Goal: Transaction & Acquisition: Purchase product/service

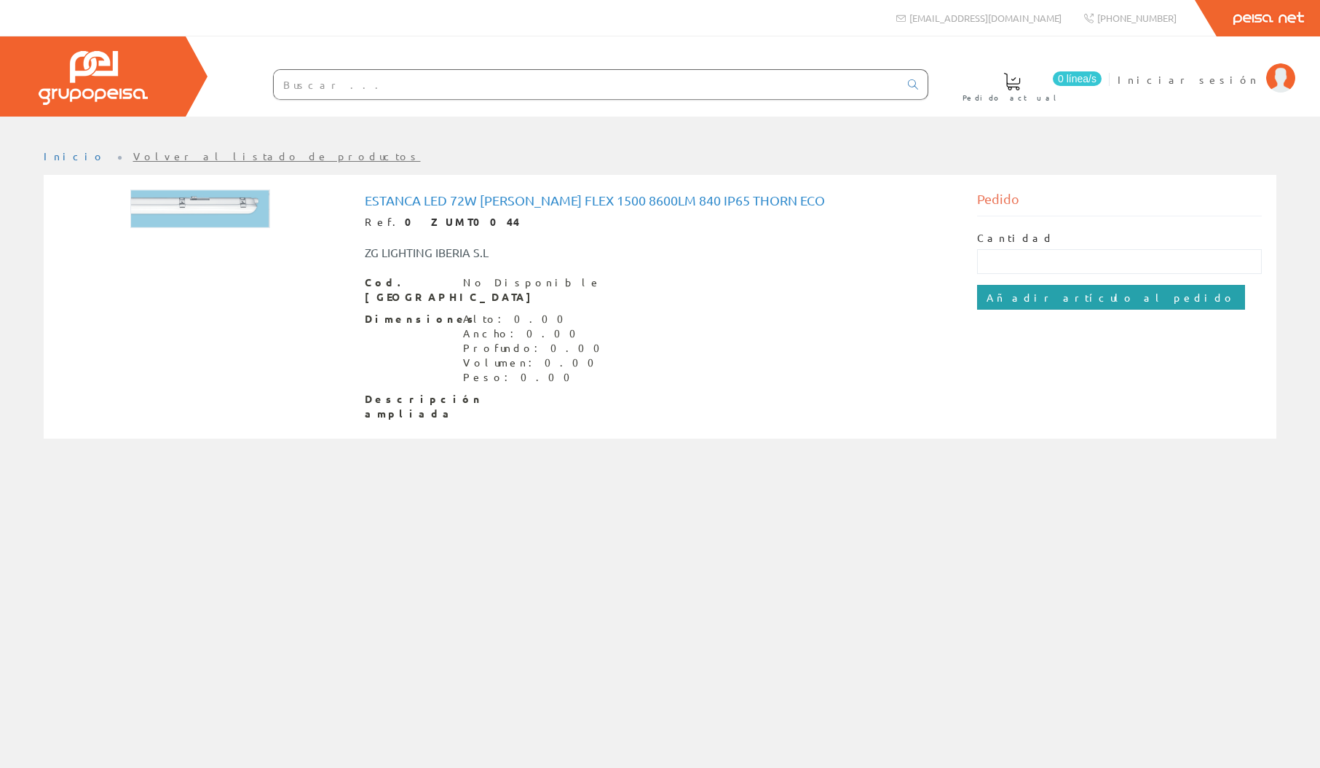
click at [1061, 301] on input "Añadir artículo al pedido" at bounding box center [1111, 297] width 268 height 25
click at [460, 199] on h1 "Estanca Led 72w Julie Flex 1500 8600Lm 840 IP65 Thorn Eco" at bounding box center [660, 200] width 591 height 15
click at [133, 154] on link "Volver al listado de productos" at bounding box center [277, 155] width 288 height 13
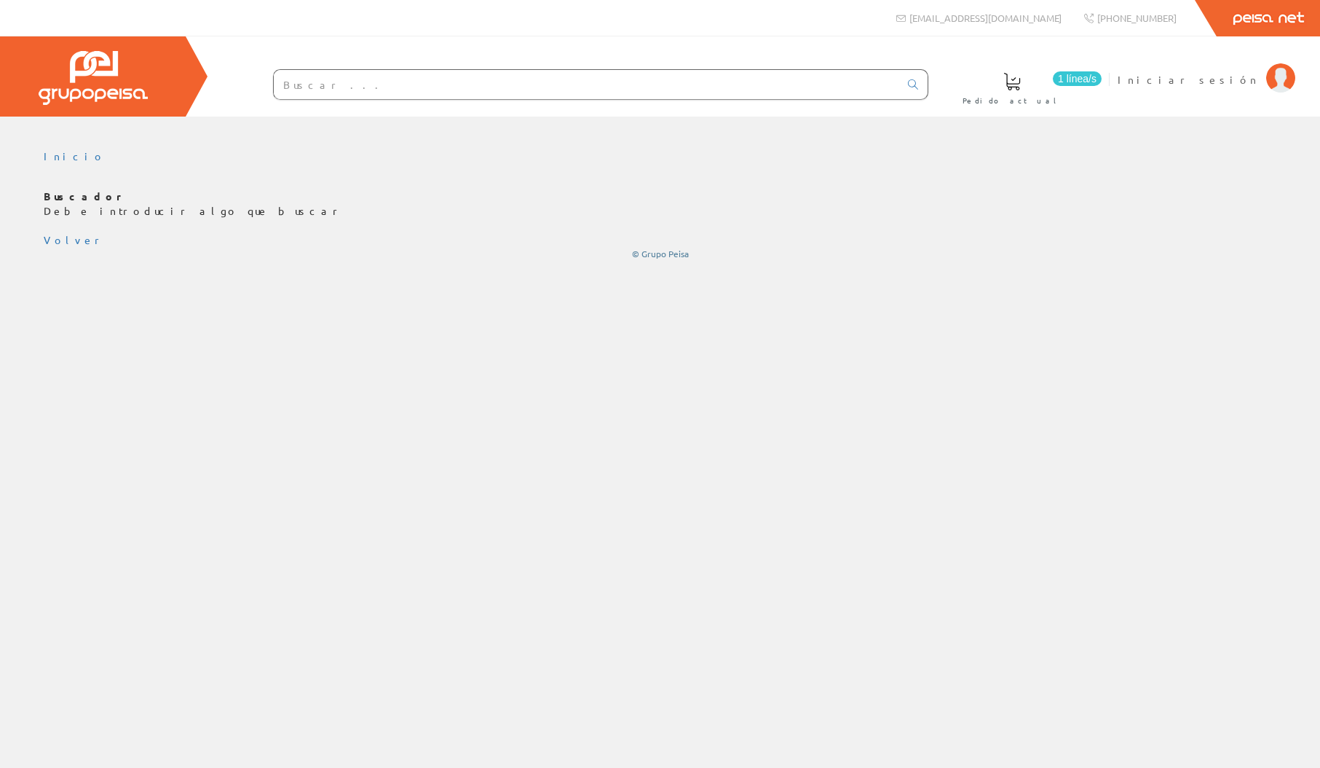
click at [318, 92] on input "text" at bounding box center [587, 84] width 626 height 29
type input "in"
click at [921, 83] on link at bounding box center [913, 84] width 29 height 25
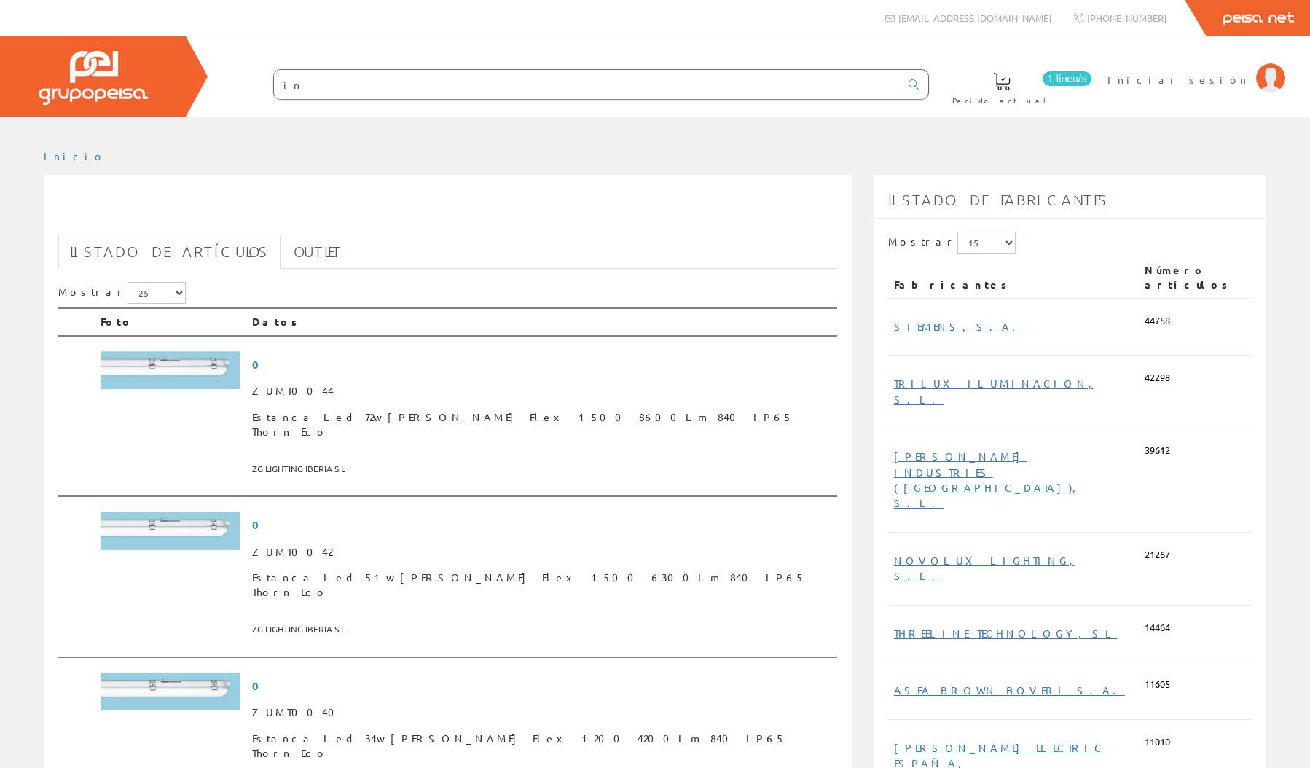
drag, startPoint x: 522, startPoint y: 227, endPoint x: 240, endPoint y: 44, distance: 336.6
click at [521, 226] on h1 "in" at bounding box center [447, 212] width 779 height 29
click at [200, 363] on img at bounding box center [171, 370] width 140 height 39
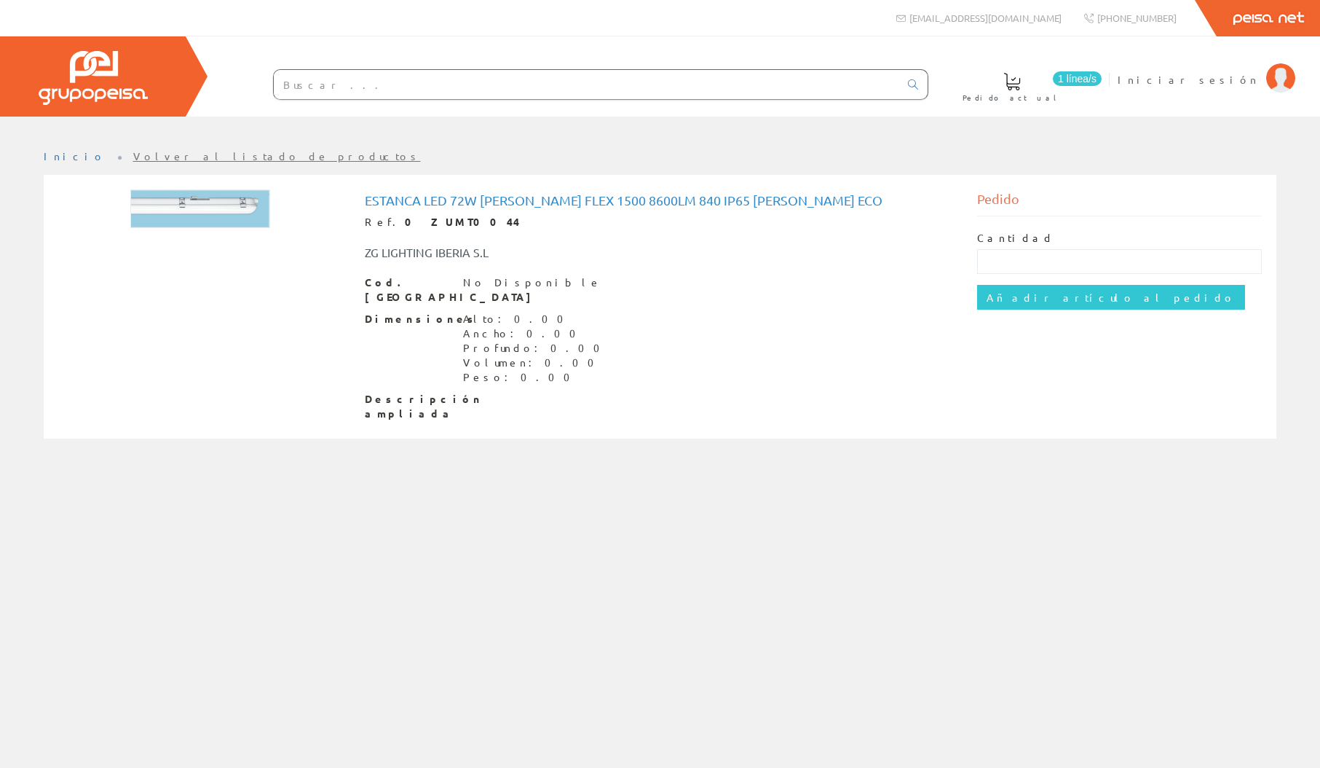
drag, startPoint x: 781, startPoint y: 186, endPoint x: 1315, endPoint y: 171, distance: 534.1
click at [782, 186] on div "Estanca Led 72w [PERSON_NAME] Flex 1500 8600Lm 840 IP65 [PERSON_NAME] Eco Ref. …" at bounding box center [660, 306] width 1204 height 244
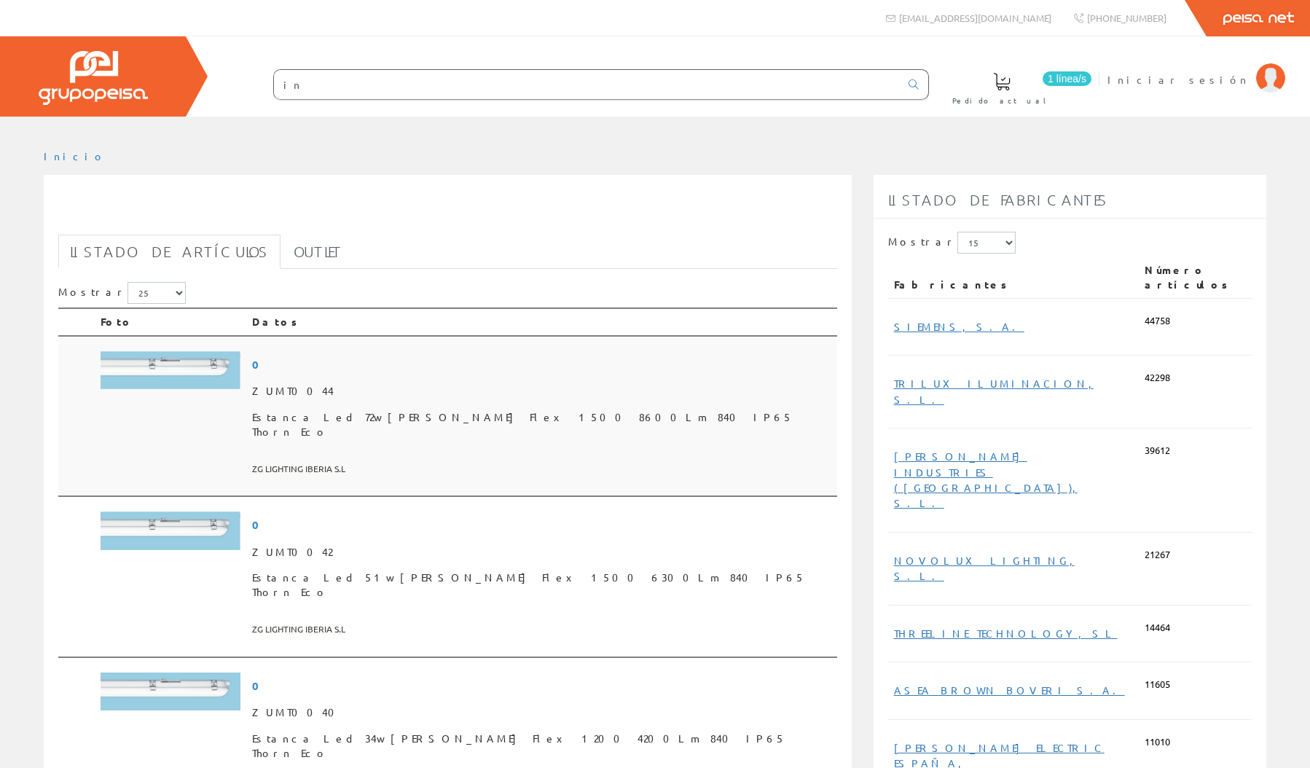
click at [359, 369] on span "0" at bounding box center [541, 364] width 579 height 27
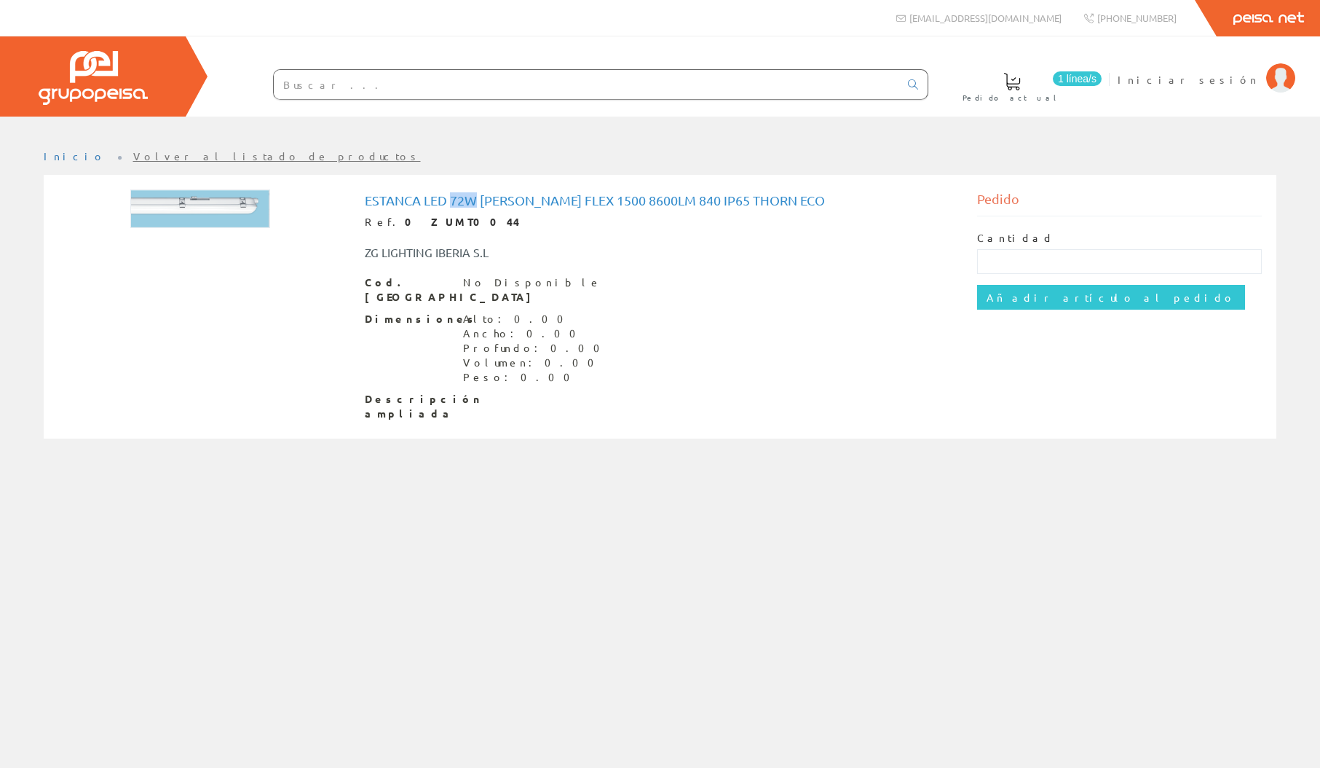
drag, startPoint x: 110, startPoint y: 158, endPoint x: 189, endPoint y: 186, distance: 84.3
click at [133, 158] on link "Volver al listado de productos" at bounding box center [277, 155] width 288 height 13
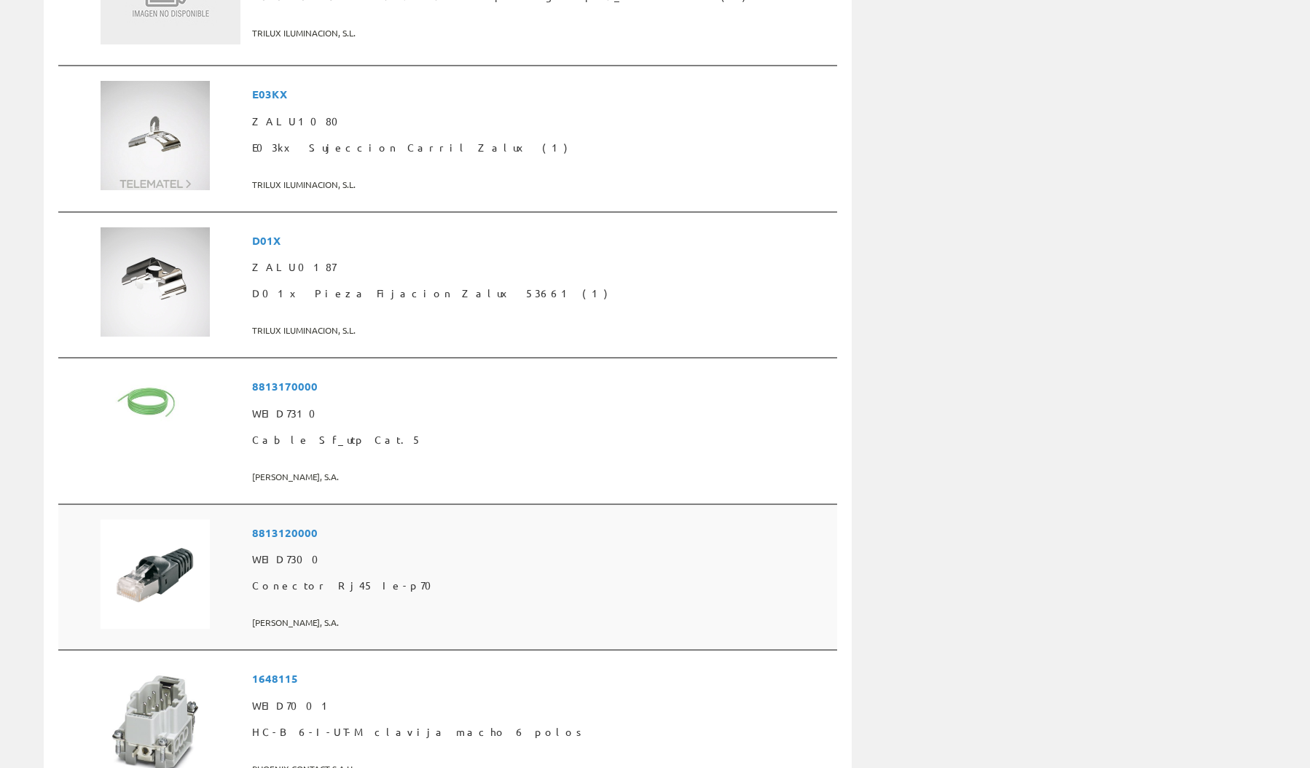
scroll to position [2741, 0]
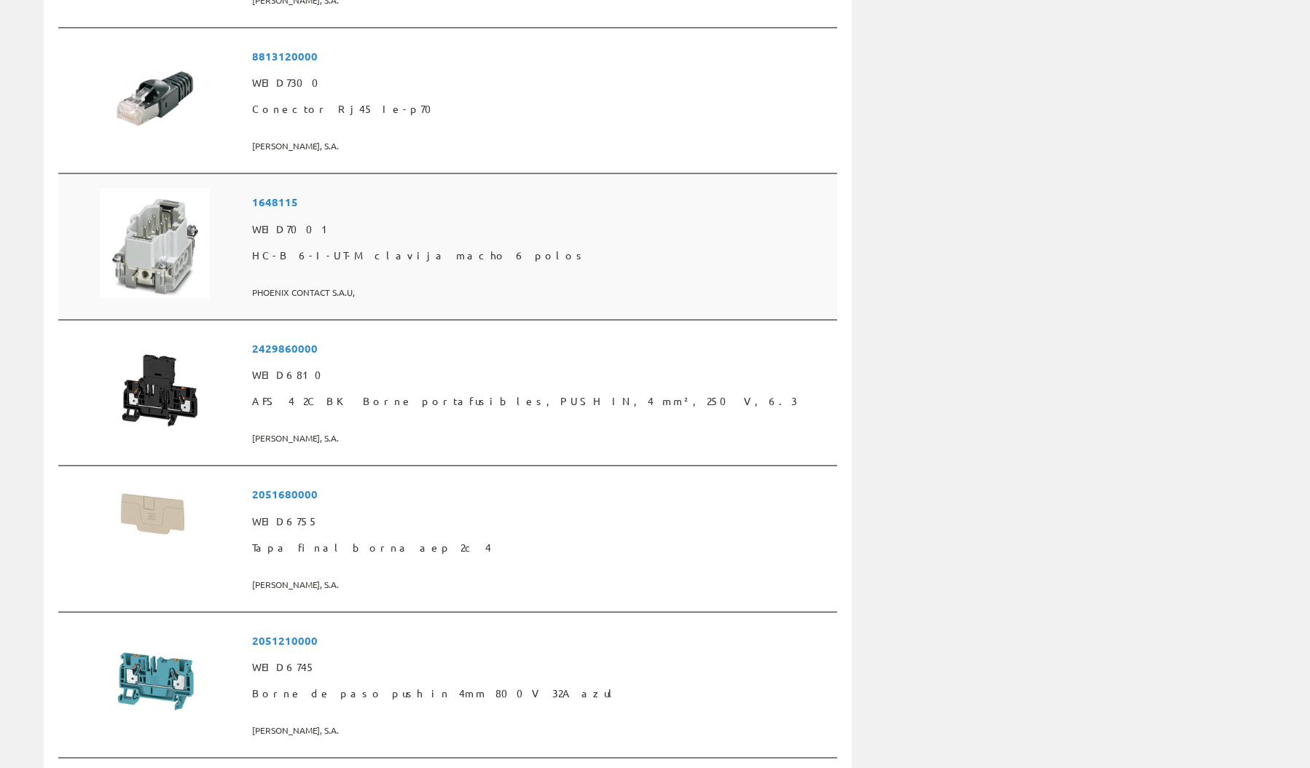
click at [178, 189] on img at bounding box center [155, 243] width 109 height 109
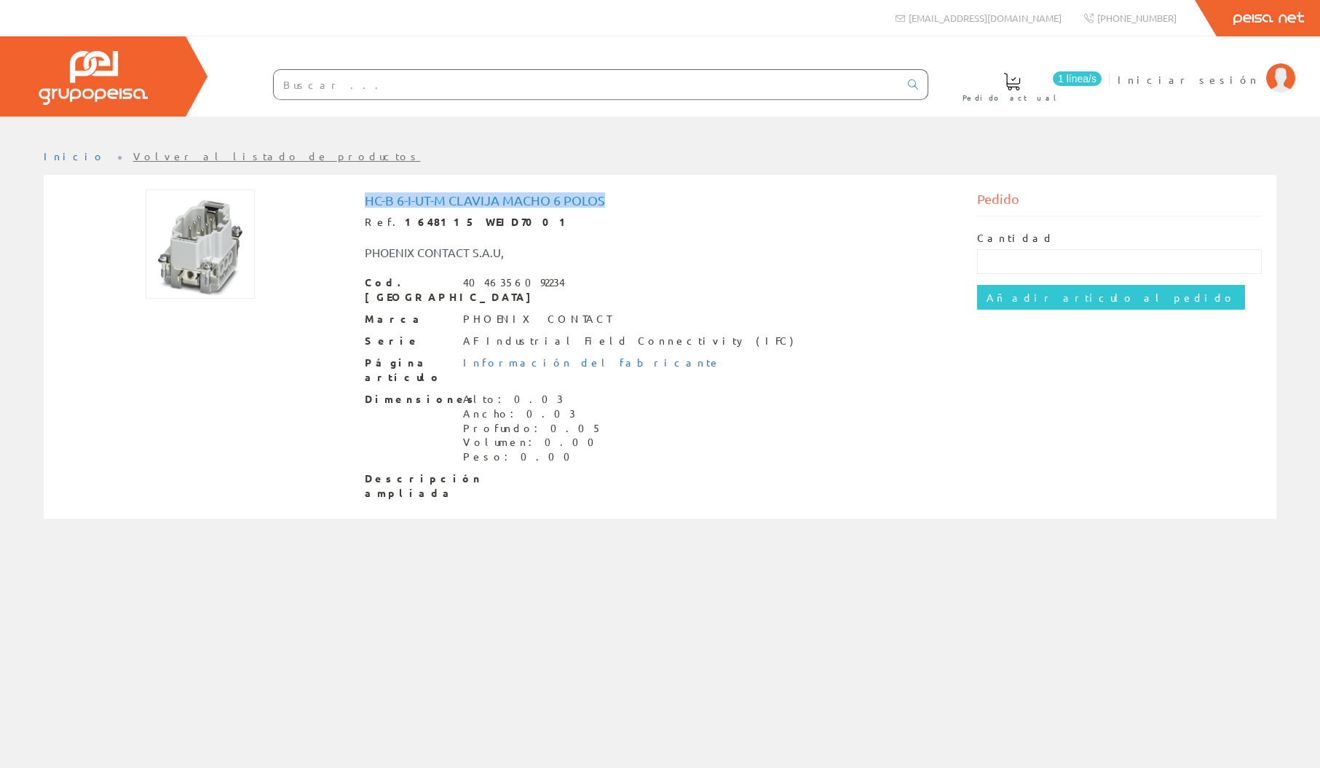
drag, startPoint x: 381, startPoint y: 196, endPoint x: 649, endPoint y: 197, distance: 268.0
click at [649, 197] on h1 "HC-B 6-I-UT-M clavija macho 6 polos" at bounding box center [660, 200] width 591 height 15
drag, startPoint x: 516, startPoint y: 302, endPoint x: 400, endPoint y: 245, distance: 129.6
click at [464, 296] on div "Cod. Barras 4046356092234 Marca PHOENIX CONTACT Serie AF Industrial Field Conne…" at bounding box center [660, 388] width 591 height 226
drag, startPoint x: 371, startPoint y: 248, endPoint x: 535, endPoint y: 260, distance: 165.0
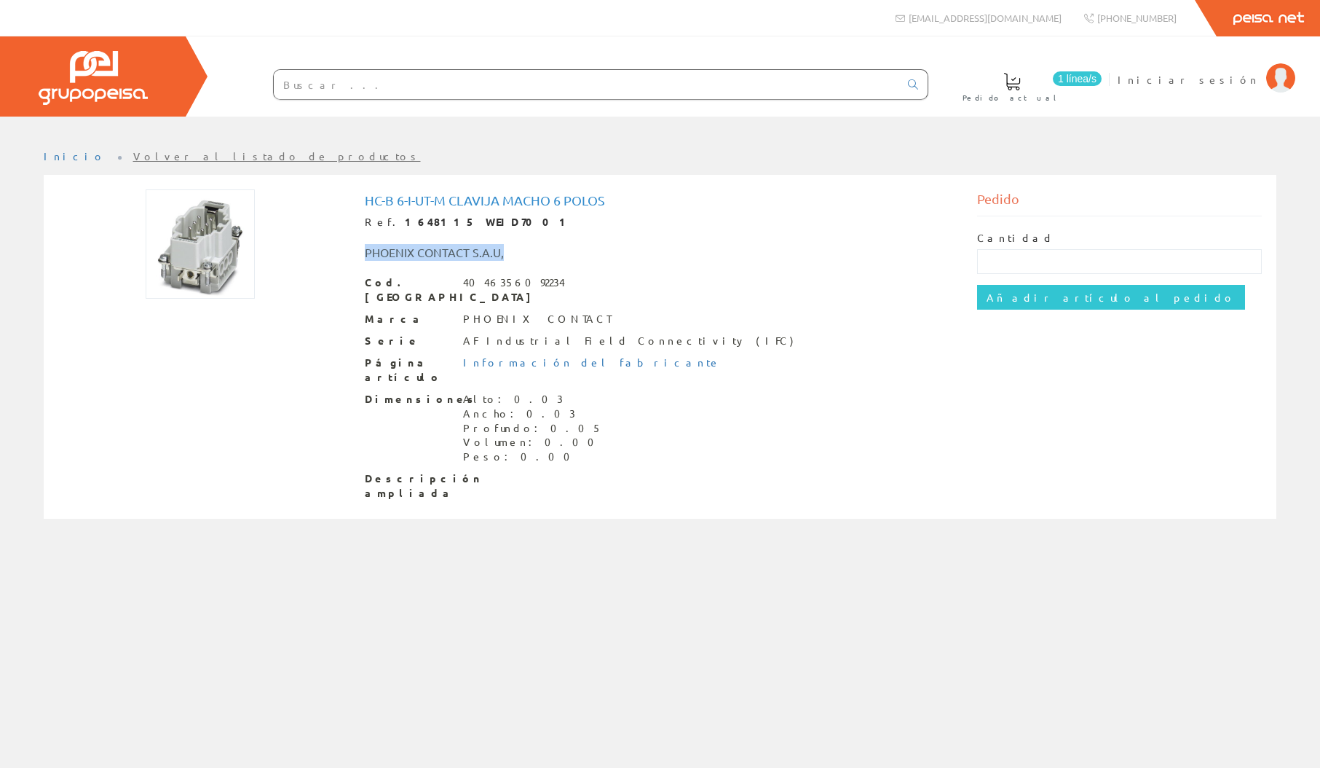
click at [521, 257] on div "PHOENIX CONTACT S.A.U," at bounding box center [533, 252] width 358 height 17
copy div "PHOENIX CONTACT S.A.U,"
click at [771, 583] on div "Inicio Volver al listado de productos" at bounding box center [660, 442] width 1320 height 651
